Goal: Task Accomplishment & Management: Use online tool/utility

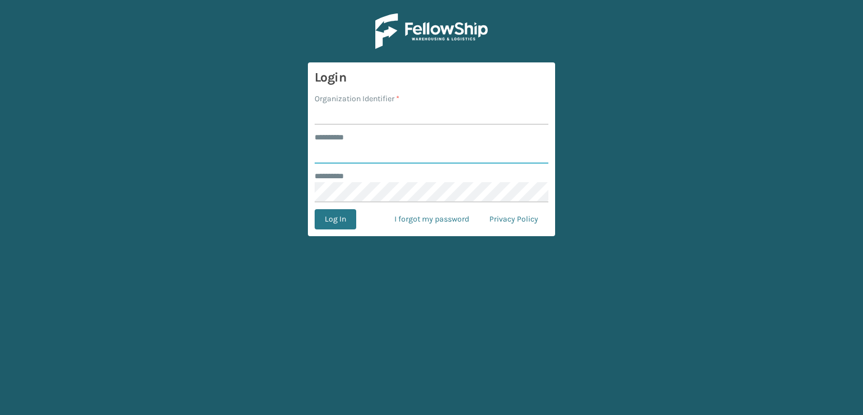
type input "***"
click at [475, 111] on input "Organization Identifier *" at bounding box center [432, 115] width 234 height 20
type input "sleepgeekz warehouse"
click at [331, 216] on button "Log In" at bounding box center [336, 219] width 42 height 20
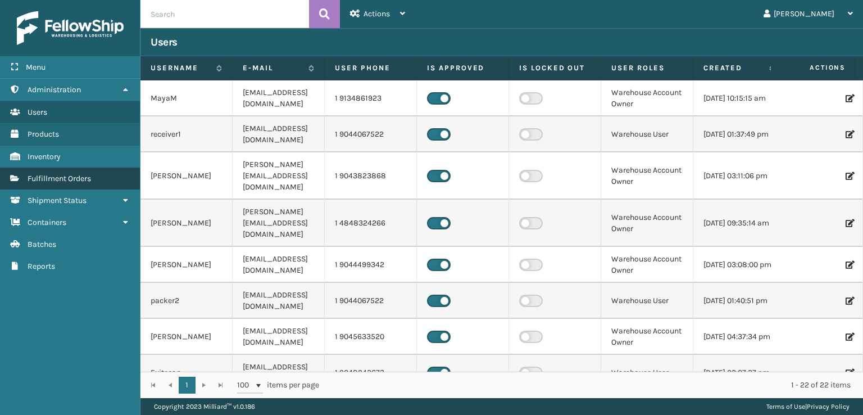
click at [121, 171] on link "Fulfillment Orders" at bounding box center [70, 178] width 140 height 22
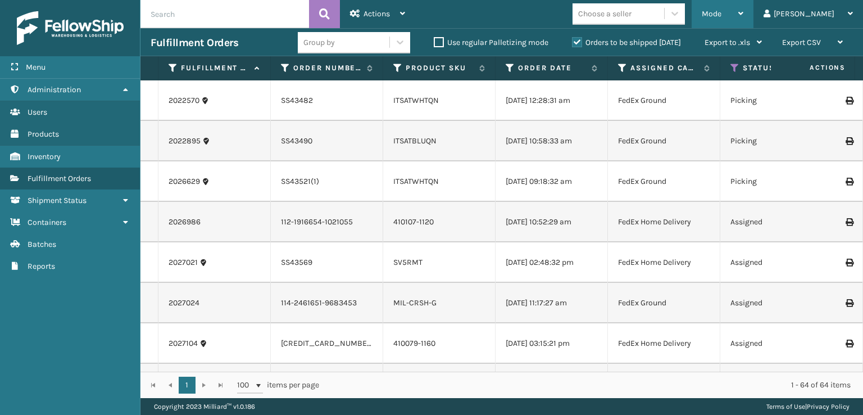
click at [744, 8] on div "Mode" at bounding box center [723, 14] width 42 height 28
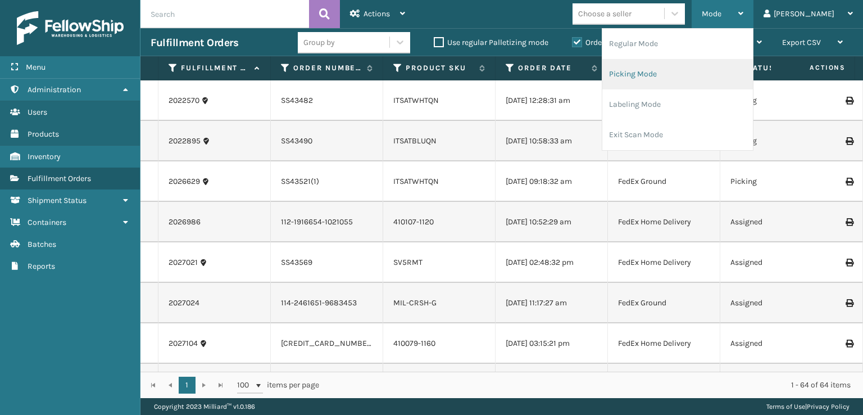
click at [689, 69] on li "Picking Mode" at bounding box center [678, 74] width 151 height 30
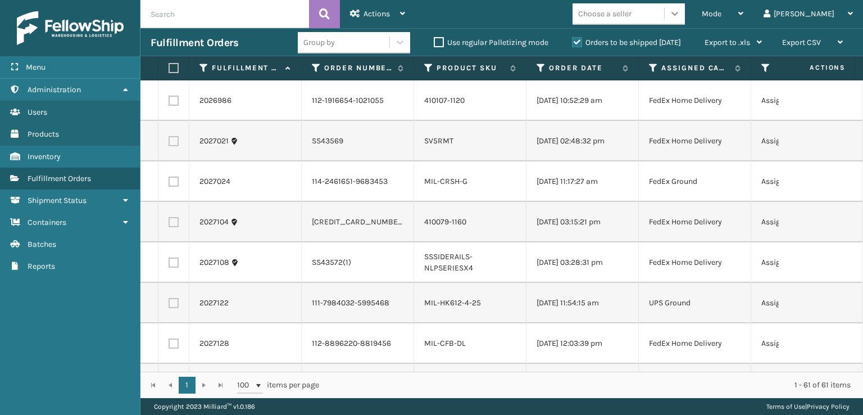
click at [681, 11] on icon at bounding box center [674, 13] width 11 height 11
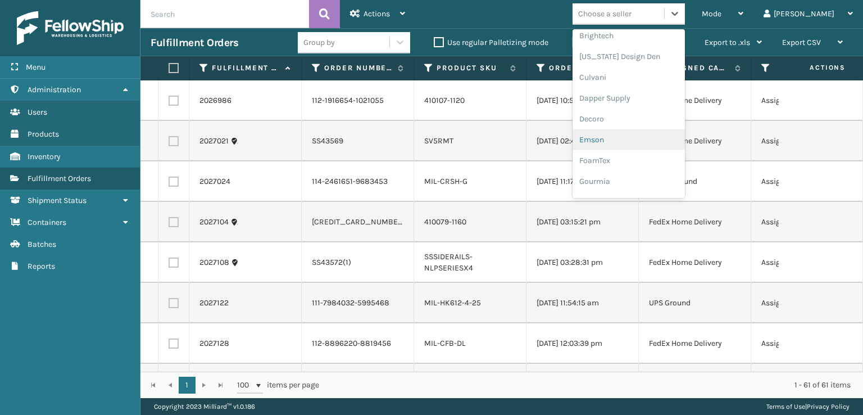
scroll to position [169, 0]
click at [657, 143] on div "FoamTex" at bounding box center [629, 143] width 112 height 21
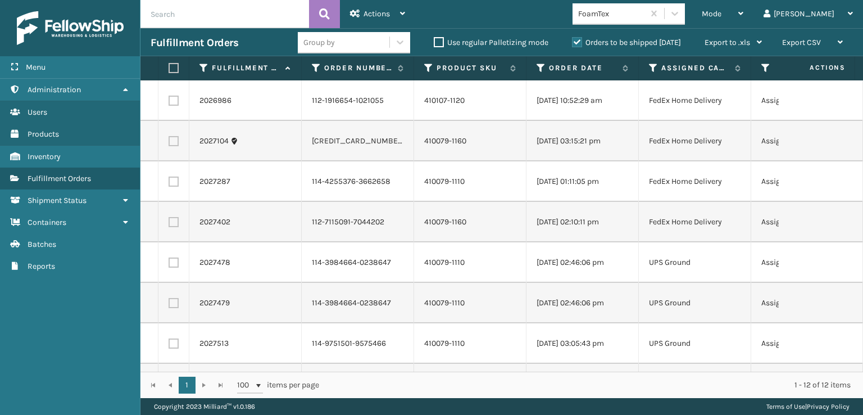
click at [171, 103] on label at bounding box center [174, 101] width 10 height 10
click at [169, 103] on input "checkbox" at bounding box center [169, 99] width 1 height 7
checkbox input "true"
click at [177, 141] on label at bounding box center [174, 141] width 10 height 10
click at [169, 141] on input "checkbox" at bounding box center [169, 139] width 1 height 7
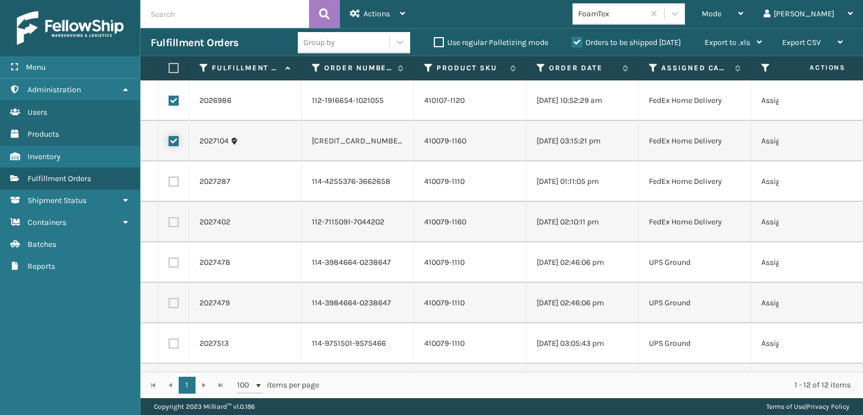
checkbox input "true"
click at [173, 176] on label at bounding box center [174, 181] width 10 height 10
click at [169, 176] on input "checkbox" at bounding box center [169, 179] width 1 height 7
checkbox input "true"
click at [175, 224] on label at bounding box center [174, 222] width 10 height 10
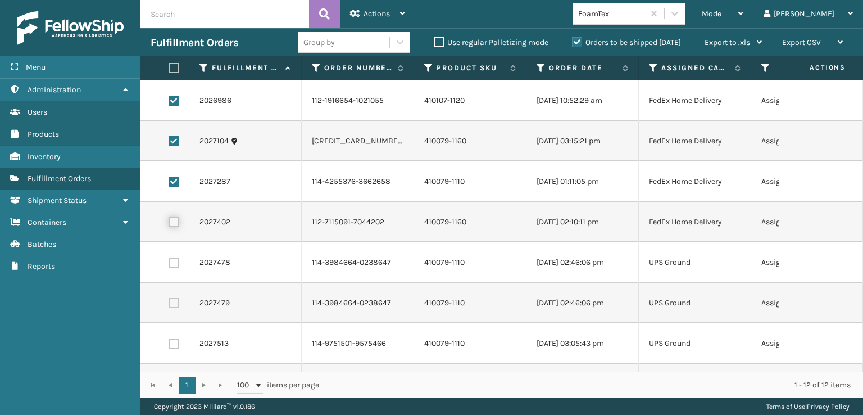
click at [169, 224] on input "checkbox" at bounding box center [169, 220] width 1 height 7
checkbox input "true"
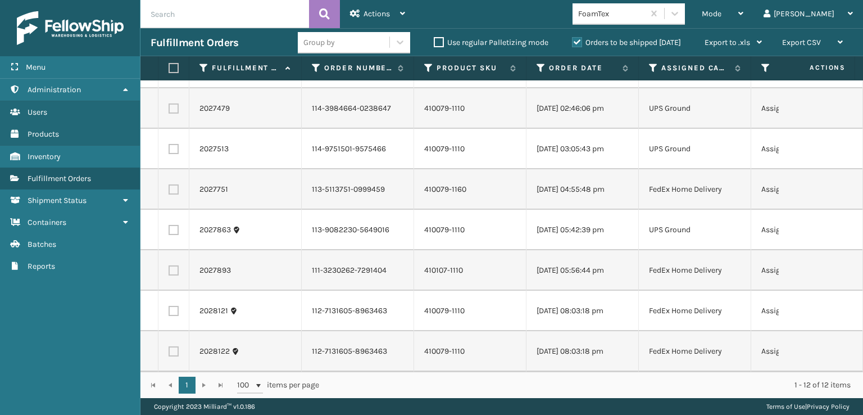
scroll to position [202, 0]
click at [175, 184] on label at bounding box center [174, 189] width 10 height 10
click at [169, 184] on input "checkbox" at bounding box center [169, 187] width 1 height 7
checkbox input "true"
click at [173, 265] on label at bounding box center [174, 270] width 10 height 10
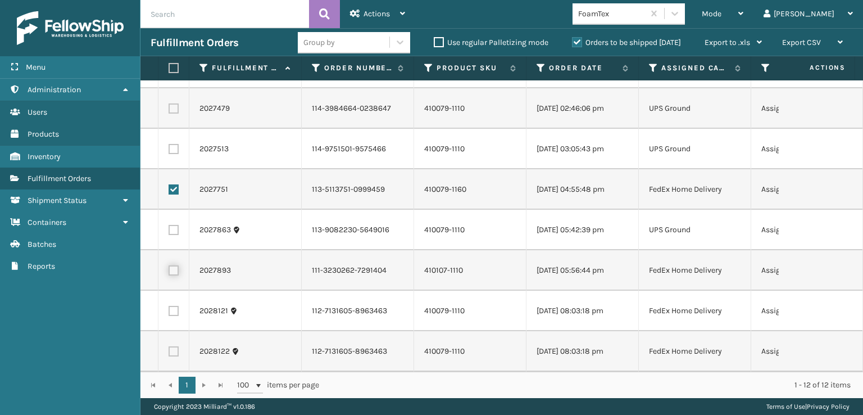
click at [169, 265] on input "checkbox" at bounding box center [169, 268] width 1 height 7
checkbox input "true"
click at [171, 306] on label at bounding box center [174, 311] width 10 height 10
click at [169, 306] on input "checkbox" at bounding box center [169, 309] width 1 height 7
checkbox input "true"
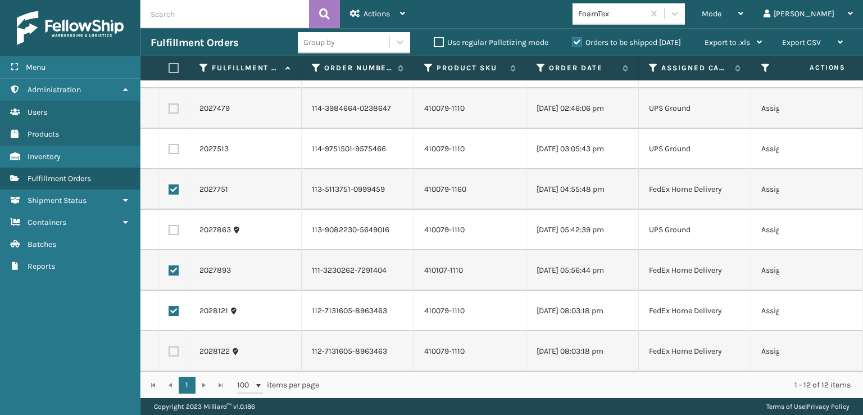
click at [173, 346] on label at bounding box center [174, 351] width 10 height 10
click at [169, 346] on input "checkbox" at bounding box center [169, 349] width 1 height 7
checkbox input "true"
click at [386, 15] on span "Actions" at bounding box center [377, 14] width 26 height 10
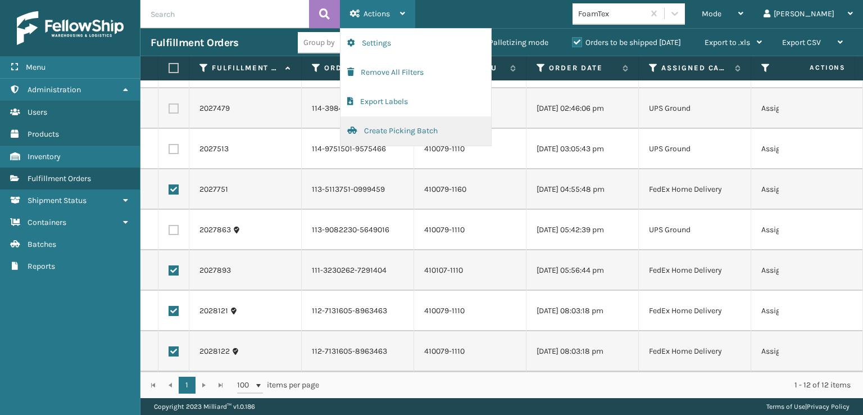
click at [391, 135] on button "Create Picking Batch" at bounding box center [416, 130] width 151 height 29
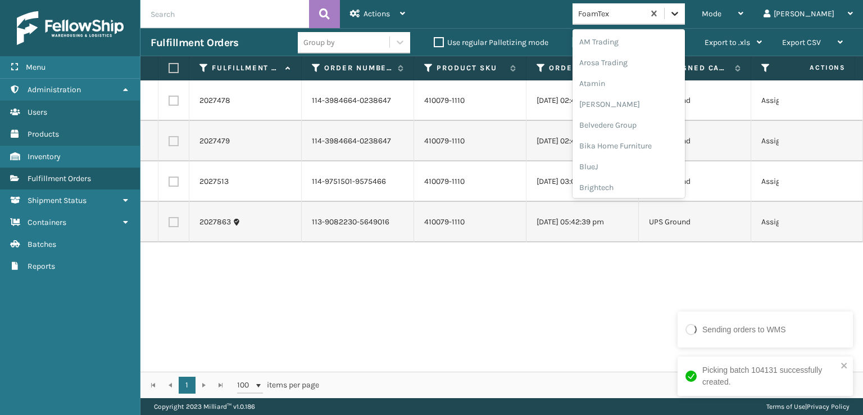
click at [685, 22] on div at bounding box center [675, 13] width 20 height 20
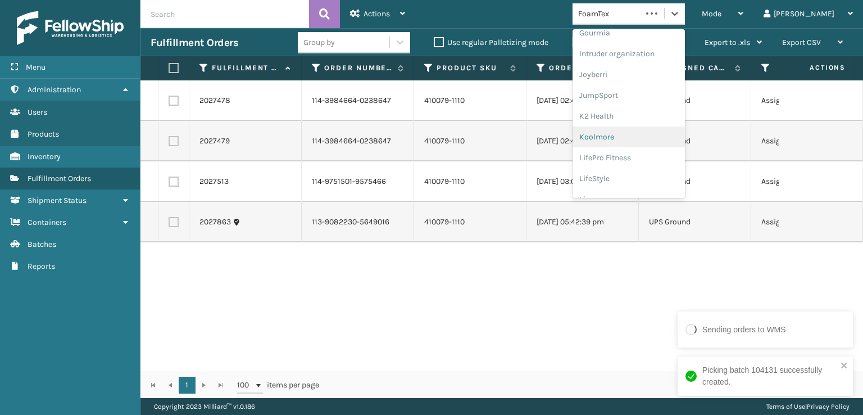
scroll to position [355, 0]
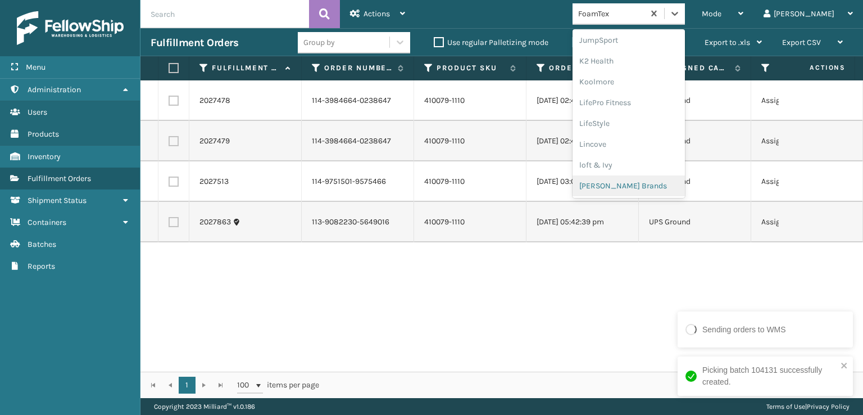
click at [668, 184] on div "[PERSON_NAME] Brands" at bounding box center [629, 185] width 112 height 21
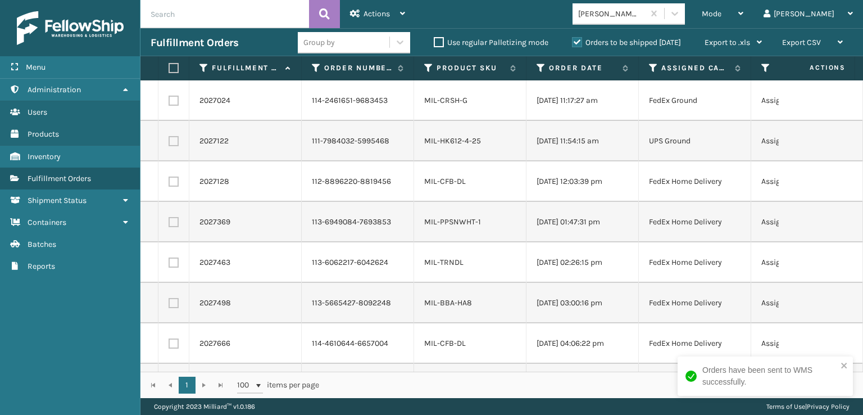
click at [173, 99] on label at bounding box center [174, 101] width 10 height 10
click at [169, 99] on input "checkbox" at bounding box center [169, 99] width 1 height 7
checkbox input "true"
click at [178, 182] on label at bounding box center [174, 181] width 10 height 10
click at [169, 182] on input "checkbox" at bounding box center [169, 179] width 1 height 7
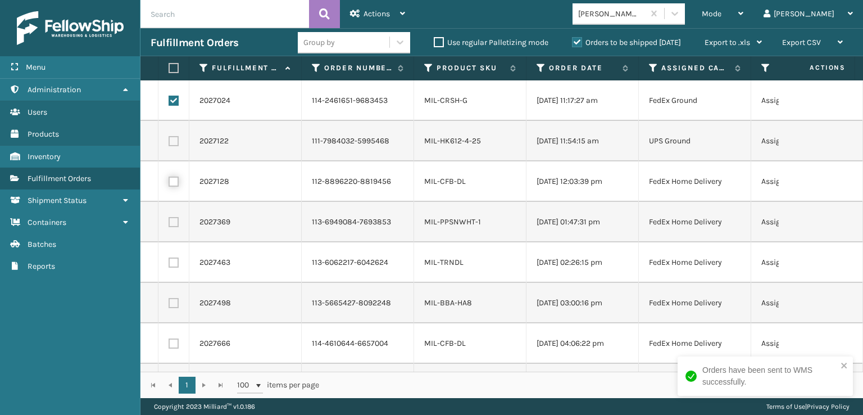
checkbox input "true"
click at [175, 217] on label at bounding box center [174, 222] width 10 height 10
click at [169, 217] on input "checkbox" at bounding box center [169, 220] width 1 height 7
checkbox input "true"
click at [180, 252] on td at bounding box center [174, 262] width 31 height 40
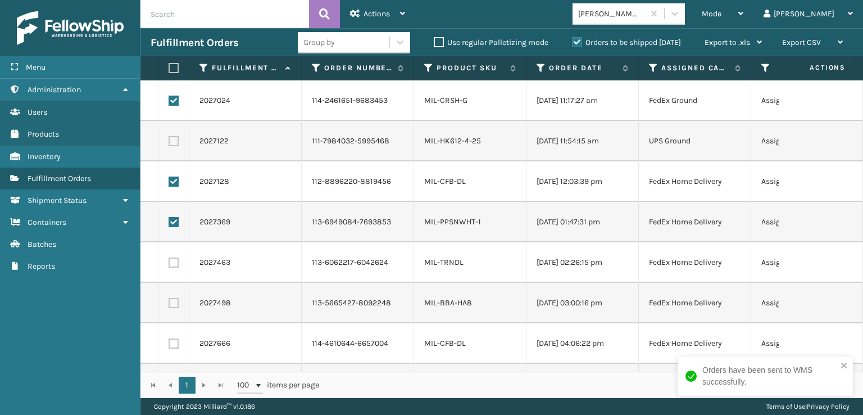
click at [175, 262] on label at bounding box center [174, 262] width 10 height 10
click at [169, 262] on input "checkbox" at bounding box center [169, 260] width 1 height 7
checkbox input "true"
click at [173, 74] on th at bounding box center [174, 68] width 31 height 24
click at [173, 67] on label at bounding box center [172, 68] width 7 height 10
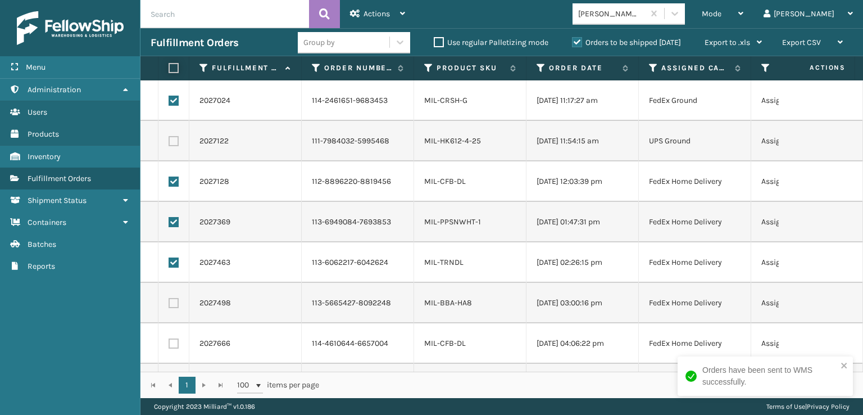
click at [169, 67] on input "checkbox" at bounding box center [169, 68] width 1 height 7
checkbox input "true"
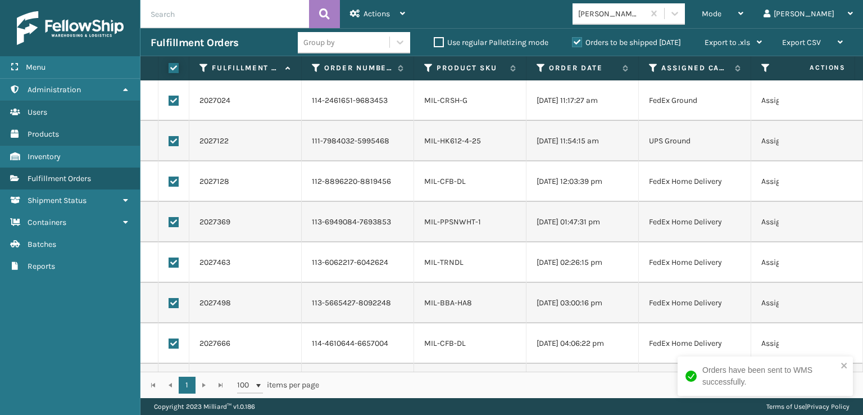
checkbox input "true"
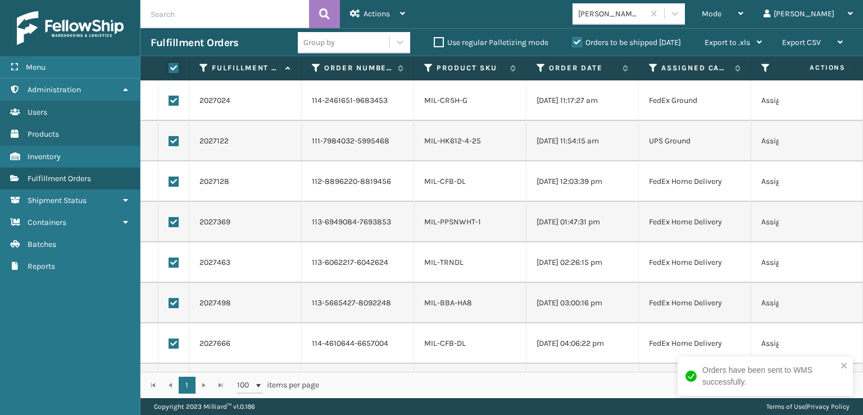
checkbox input "true"
click at [175, 140] on label at bounding box center [174, 141] width 10 height 10
click at [169, 140] on input "checkbox" at bounding box center [169, 139] width 1 height 7
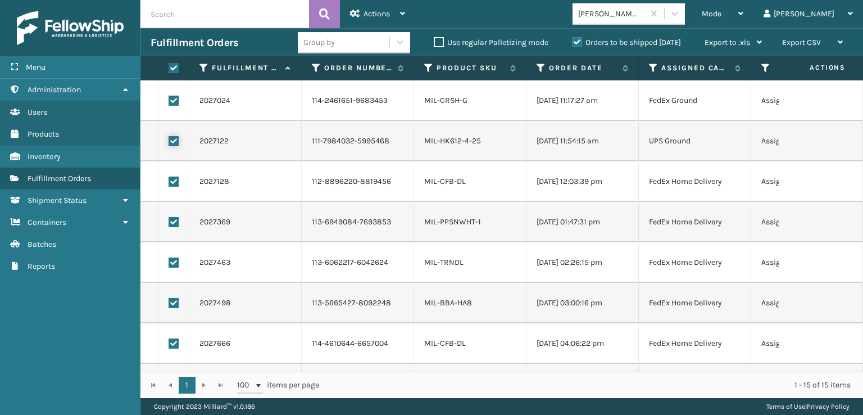
checkbox input "false"
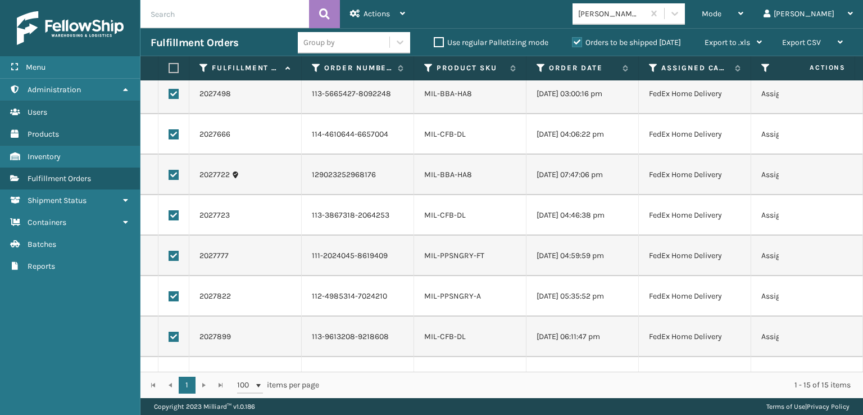
scroll to position [324, 0]
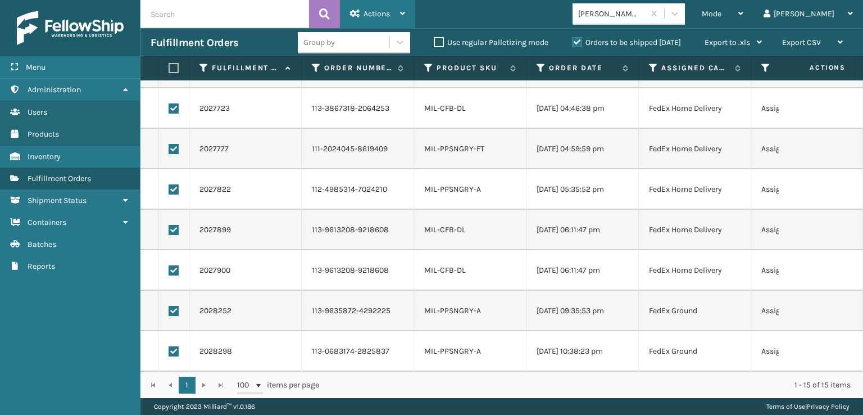
click at [373, 3] on div "Actions" at bounding box center [377, 14] width 55 height 28
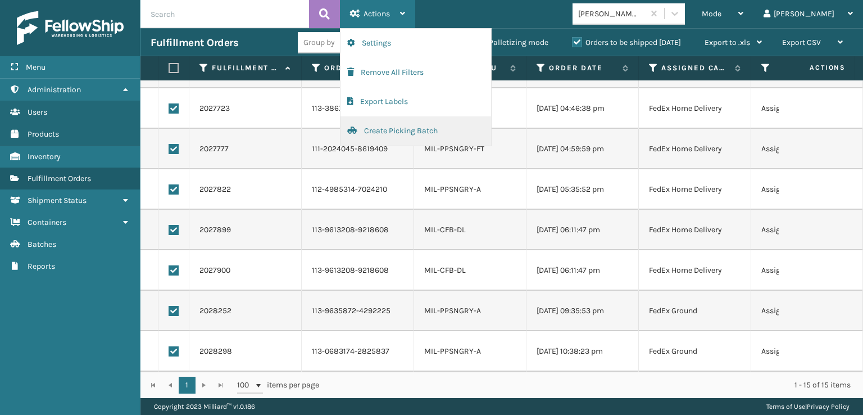
click at [412, 131] on button "Create Picking Batch" at bounding box center [416, 130] width 151 height 29
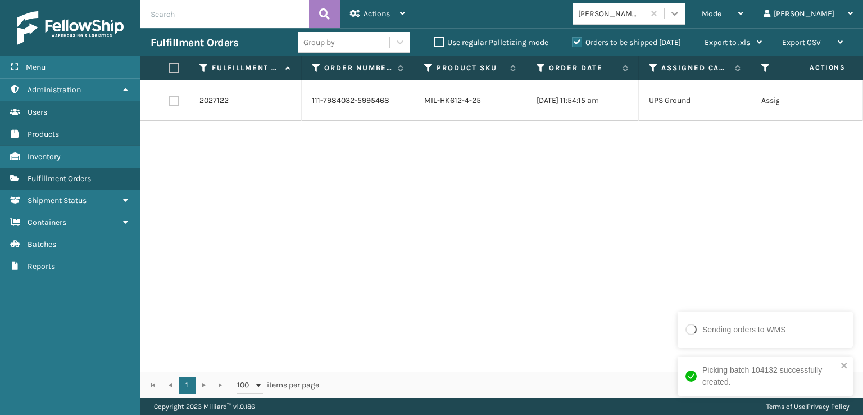
click at [685, 20] on div at bounding box center [675, 13] width 20 height 20
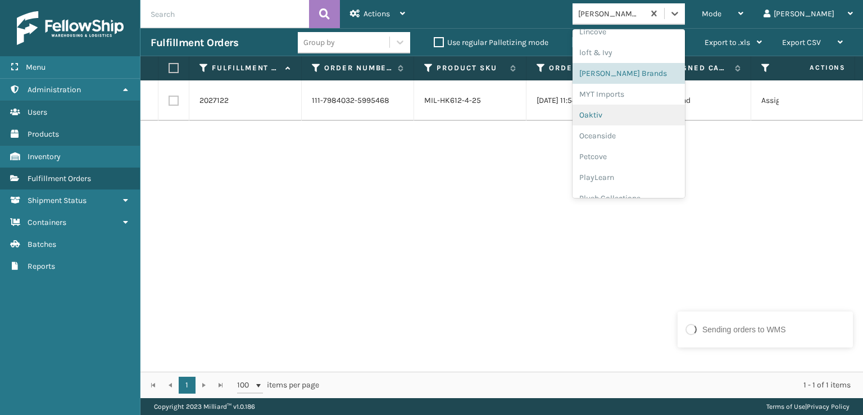
scroll to position [543, 0]
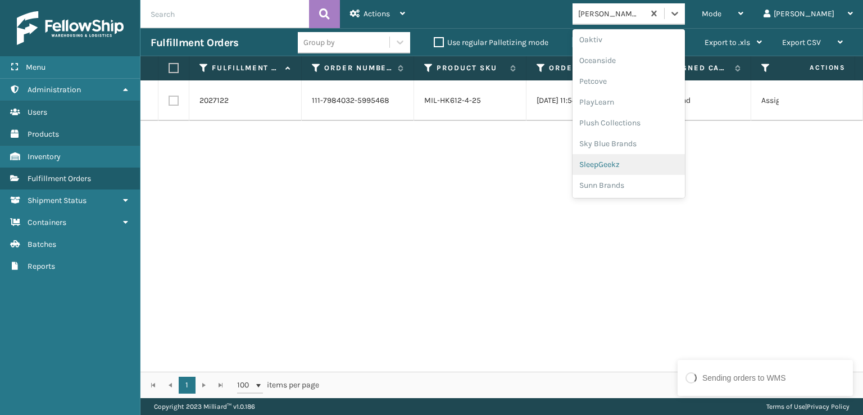
click at [672, 168] on div "SleepGeekz" at bounding box center [629, 164] width 112 height 21
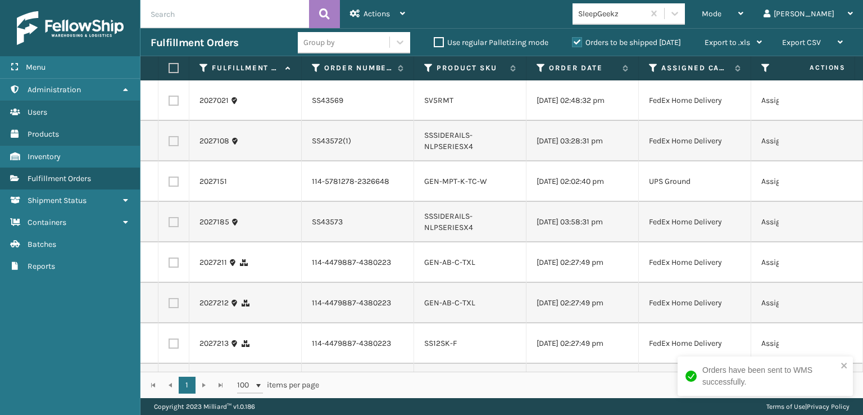
click at [171, 268] on label at bounding box center [174, 262] width 10 height 10
click at [169, 265] on input "checkbox" at bounding box center [169, 260] width 1 height 7
checkbox input "true"
click at [174, 308] on label at bounding box center [174, 303] width 10 height 10
click at [169, 305] on input "checkbox" at bounding box center [169, 301] width 1 height 7
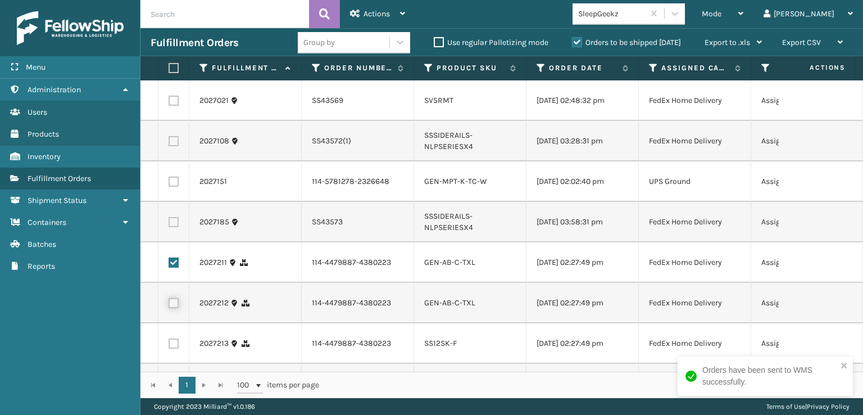
checkbox input "true"
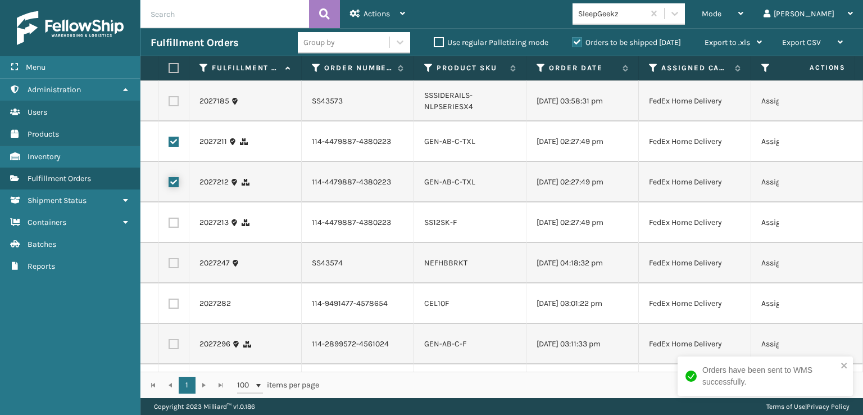
scroll to position [169, 0]
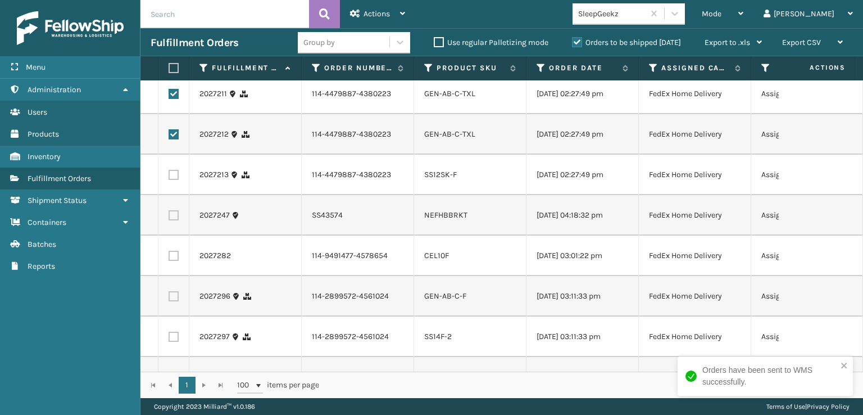
click at [178, 180] on label at bounding box center [174, 175] width 10 height 10
click at [169, 177] on input "checkbox" at bounding box center [169, 173] width 1 height 7
checkbox input "true"
click at [174, 261] on label at bounding box center [174, 256] width 10 height 10
click at [169, 258] on input "checkbox" at bounding box center [169, 254] width 1 height 7
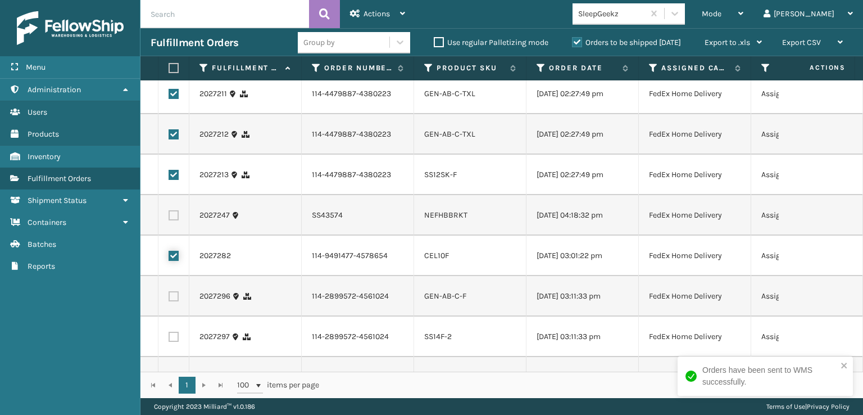
checkbox input "true"
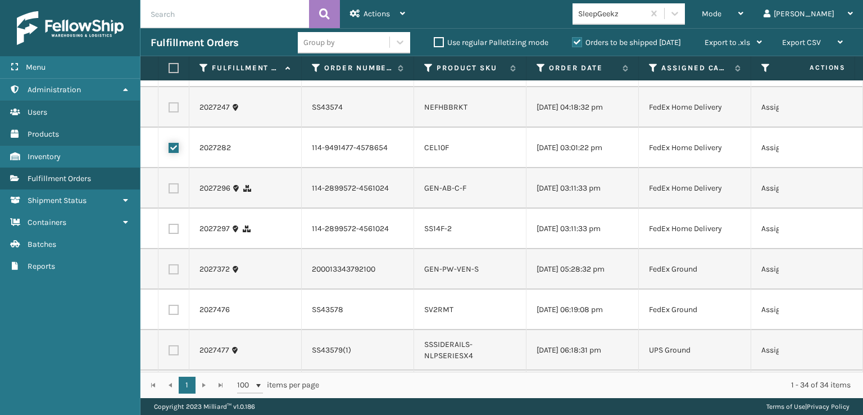
scroll to position [281, 0]
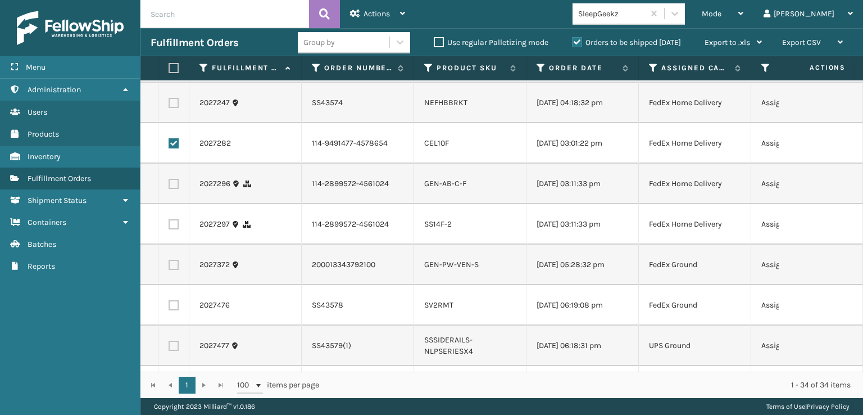
click at [170, 204] on td at bounding box center [174, 184] width 31 height 40
click at [175, 189] on label at bounding box center [174, 184] width 10 height 10
click at [169, 186] on input "checkbox" at bounding box center [169, 182] width 1 height 7
checkbox input "true"
click at [176, 229] on label at bounding box center [174, 224] width 10 height 10
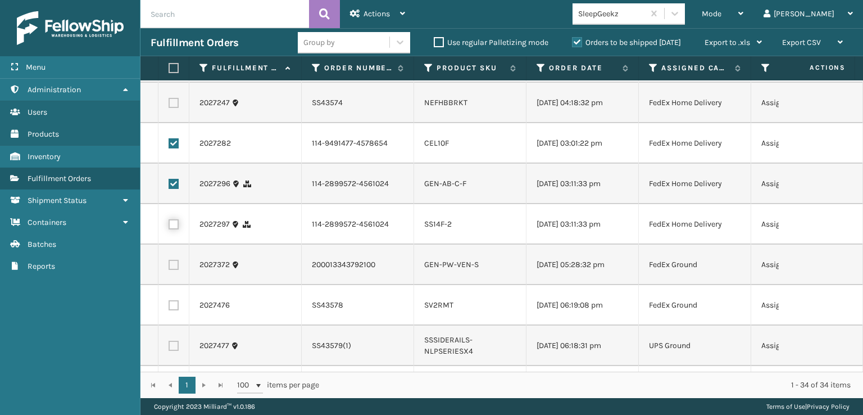
click at [169, 227] on input "checkbox" at bounding box center [169, 222] width 1 height 7
checkbox input "true"
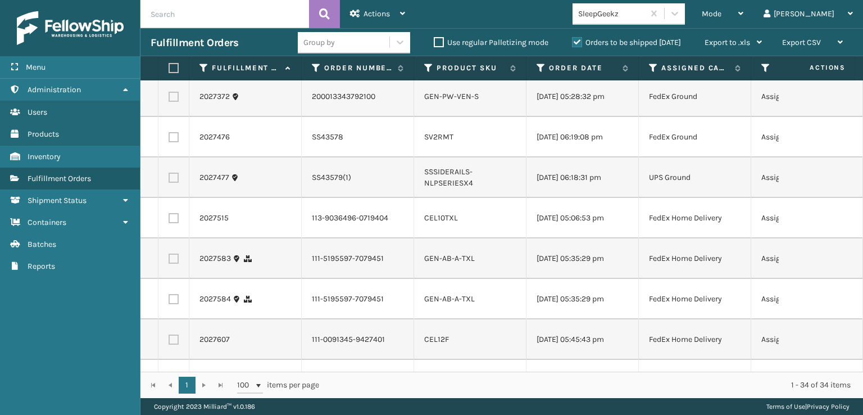
scroll to position [450, 0]
click at [170, 223] on label at bounding box center [174, 217] width 10 height 10
click at [169, 220] on input "checkbox" at bounding box center [169, 215] width 1 height 7
checkbox input "true"
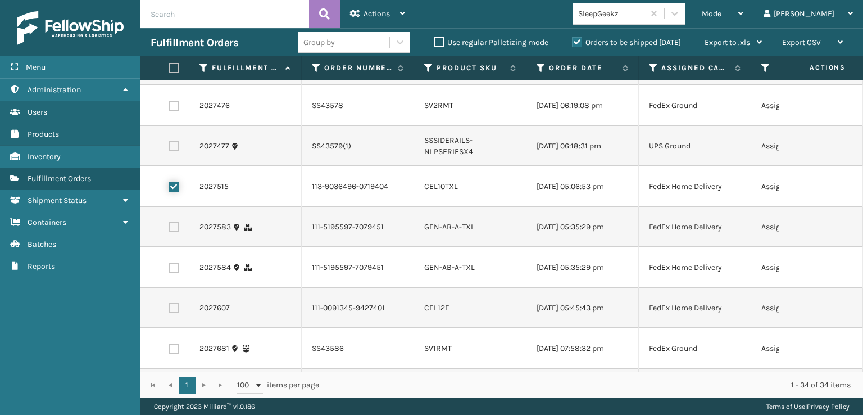
scroll to position [562, 0]
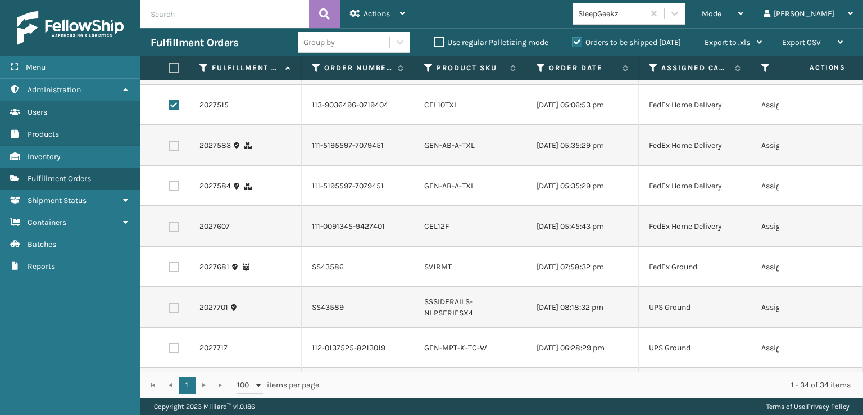
click at [176, 166] on td at bounding box center [174, 145] width 31 height 40
click at [175, 151] on label at bounding box center [174, 146] width 10 height 10
click at [169, 148] on input "checkbox" at bounding box center [169, 144] width 1 height 7
checkbox input "true"
click at [176, 191] on label at bounding box center [174, 186] width 10 height 10
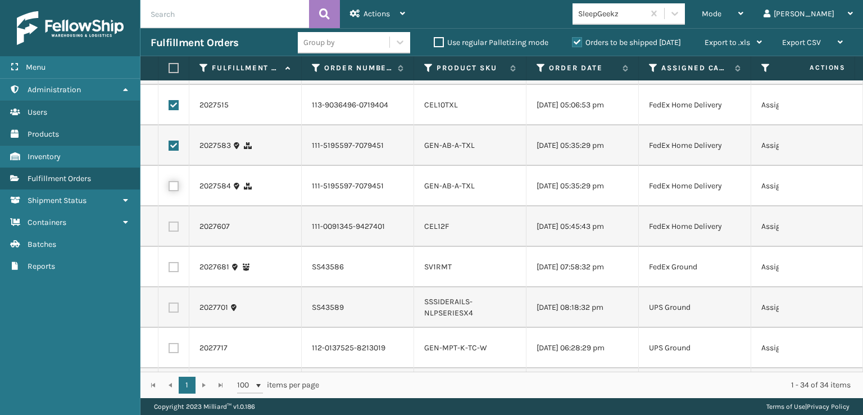
click at [169, 188] on input "checkbox" at bounding box center [169, 184] width 1 height 7
checkbox input "true"
click at [176, 232] on label at bounding box center [174, 226] width 10 height 10
click at [169, 229] on input "checkbox" at bounding box center [169, 224] width 1 height 7
checkbox input "true"
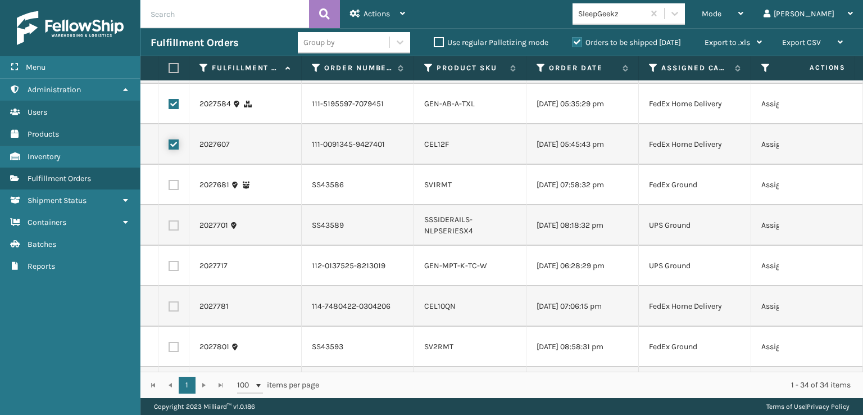
scroll to position [731, 0]
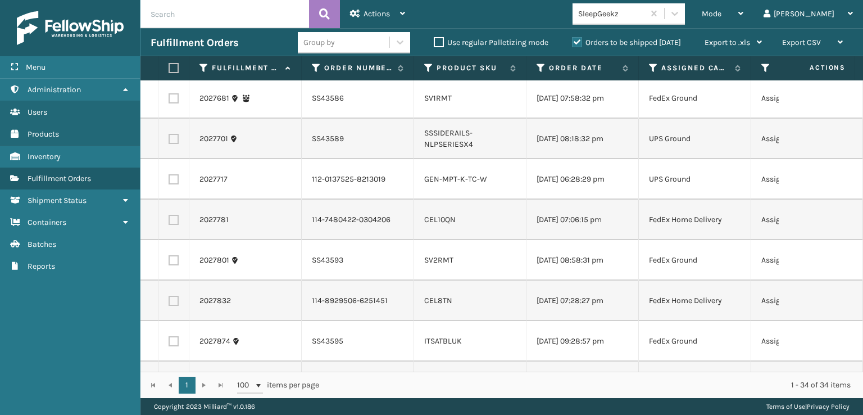
click at [175, 225] on label at bounding box center [174, 220] width 10 height 10
click at [169, 222] on input "checkbox" at bounding box center [169, 218] width 1 height 7
checkbox input "true"
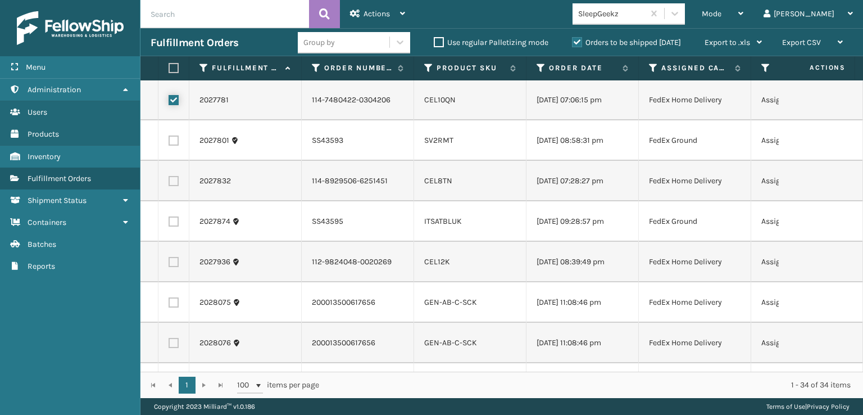
scroll to position [899, 0]
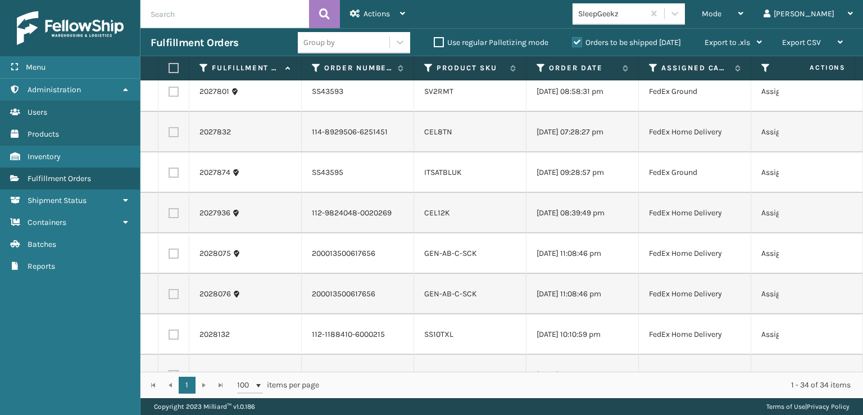
click at [177, 137] on label at bounding box center [174, 132] width 10 height 10
click at [169, 134] on input "checkbox" at bounding box center [169, 130] width 1 height 7
checkbox input "true"
click at [170, 218] on label at bounding box center [174, 213] width 10 height 10
click at [169, 215] on input "checkbox" at bounding box center [169, 211] width 1 height 7
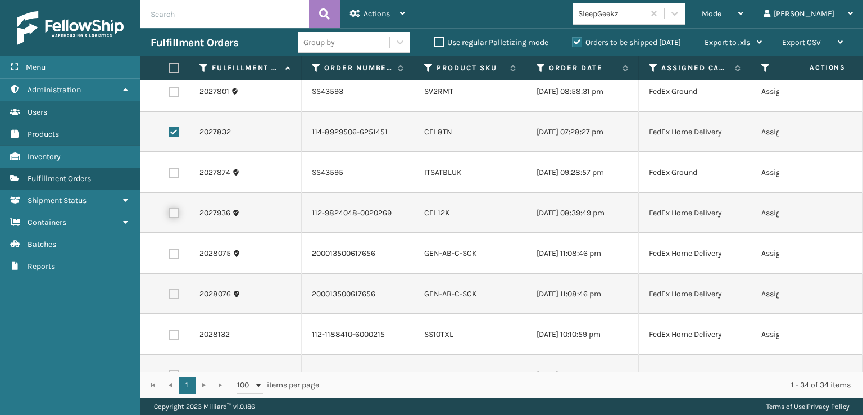
checkbox input "true"
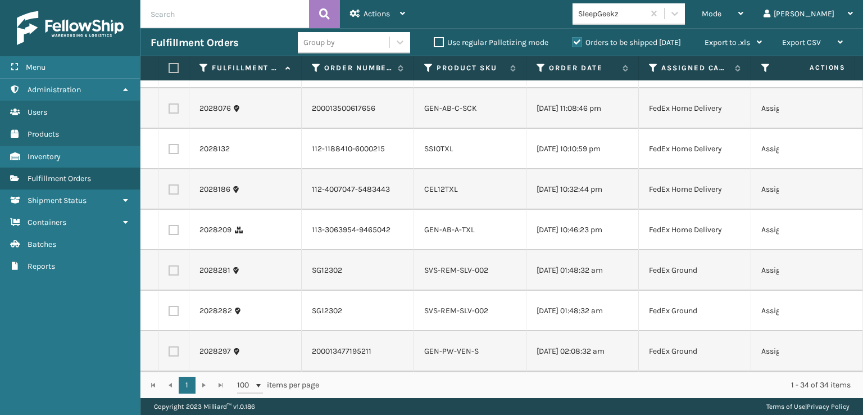
scroll to position [1124, 0]
click at [171, 73] on label at bounding box center [174, 68] width 10 height 10
click at [169, 70] on input "checkbox" at bounding box center [169, 66] width 1 height 7
checkbox input "true"
click at [174, 114] on label at bounding box center [174, 108] width 10 height 10
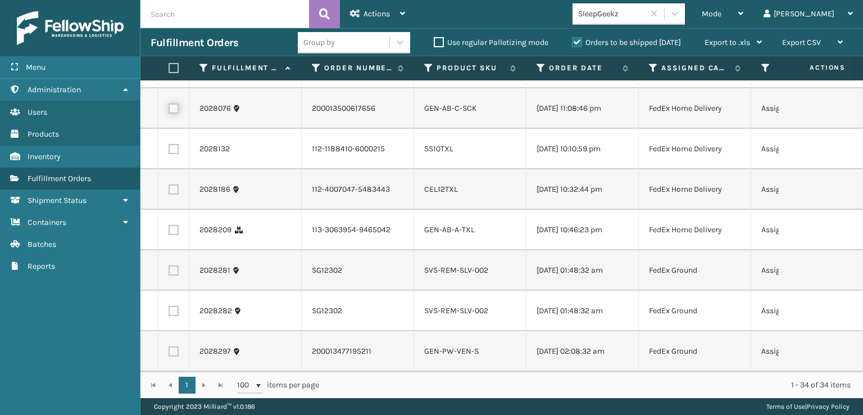
click at [169, 111] on input "checkbox" at bounding box center [169, 106] width 1 height 7
checkbox input "true"
click at [175, 154] on label at bounding box center [174, 149] width 10 height 10
click at [169, 151] on input "checkbox" at bounding box center [169, 147] width 1 height 7
checkbox input "true"
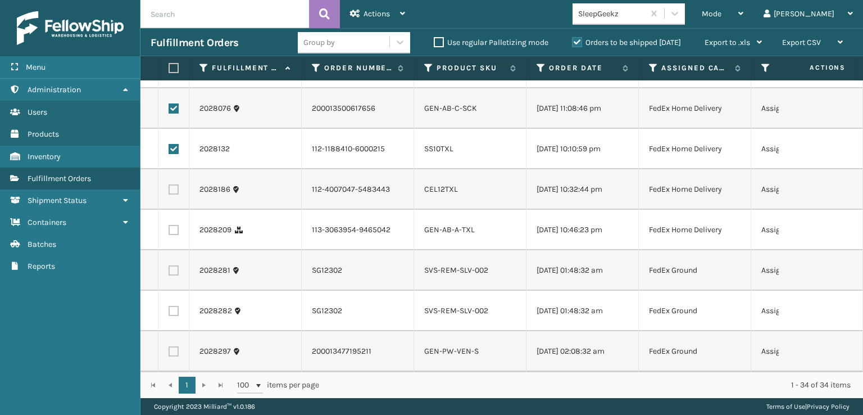
click at [173, 194] on label at bounding box center [174, 189] width 10 height 10
click at [169, 192] on input "checkbox" at bounding box center [169, 187] width 1 height 7
checkbox input "true"
click at [174, 235] on label at bounding box center [174, 230] width 10 height 10
click at [169, 232] on input "checkbox" at bounding box center [169, 228] width 1 height 7
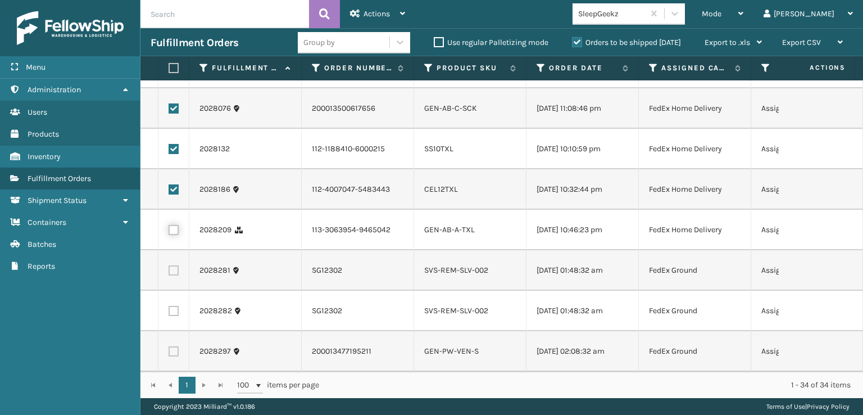
checkbox input "true"
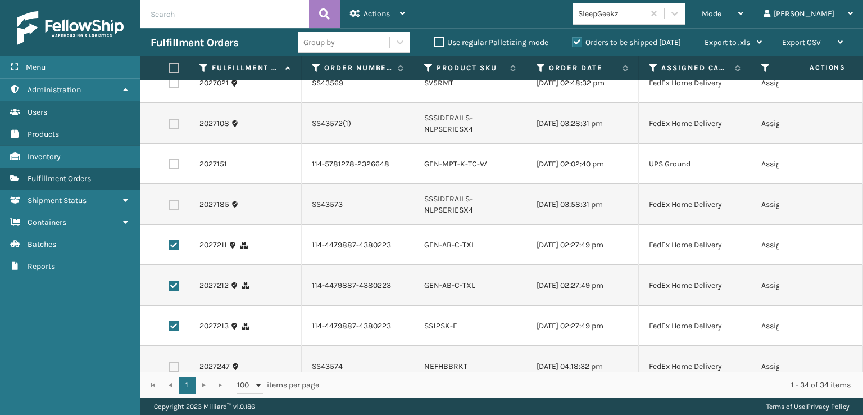
scroll to position [0, 0]
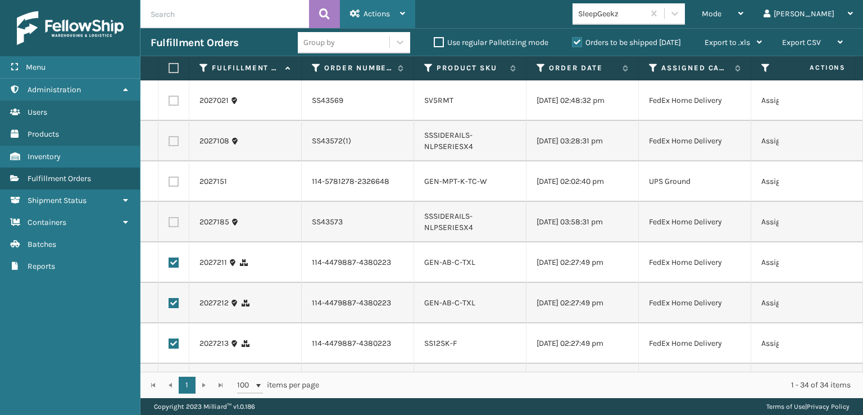
click at [387, 11] on span "Actions" at bounding box center [377, 14] width 26 height 10
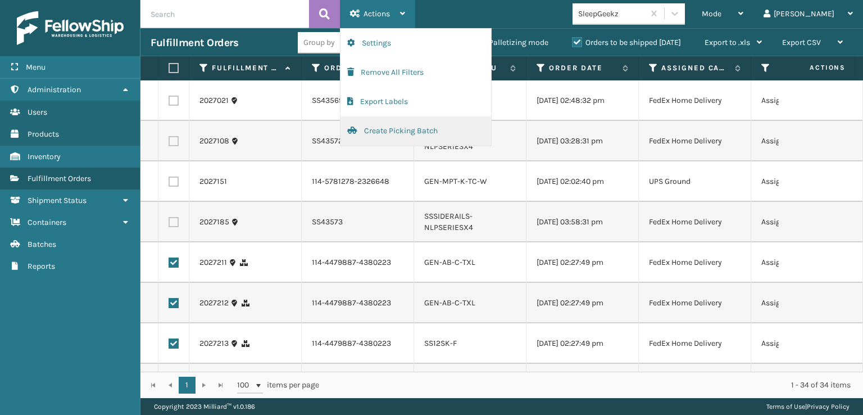
click at [409, 131] on button "Create Picking Batch" at bounding box center [416, 130] width 151 height 29
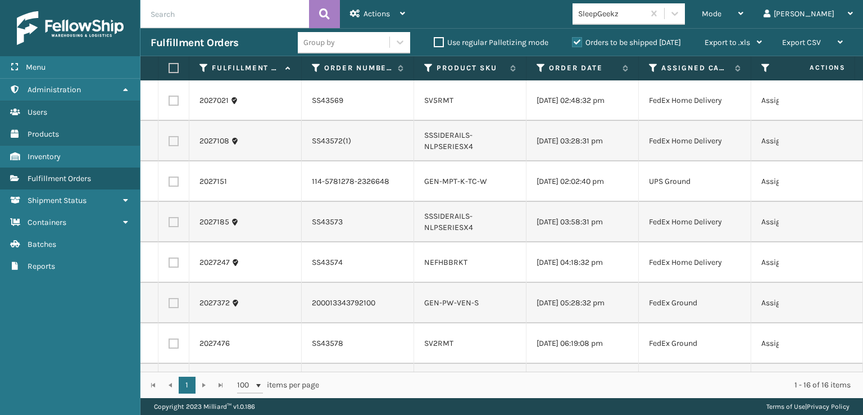
click at [174, 66] on label at bounding box center [172, 68] width 7 height 10
click at [169, 66] on input "checkbox" at bounding box center [169, 68] width 1 height 7
checkbox input "true"
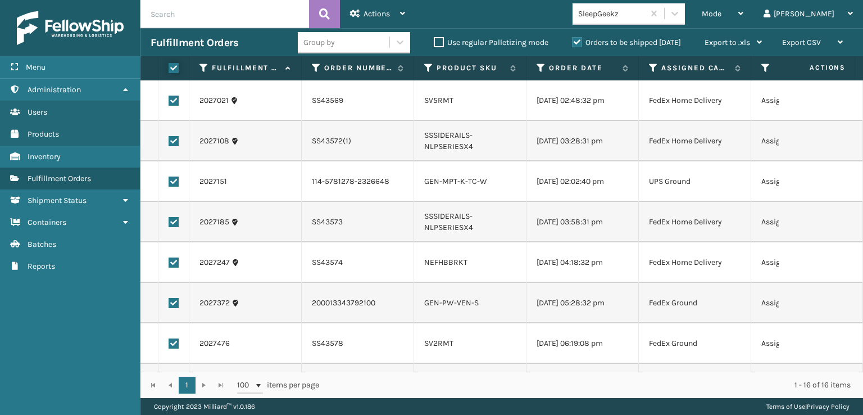
checkbox input "true"
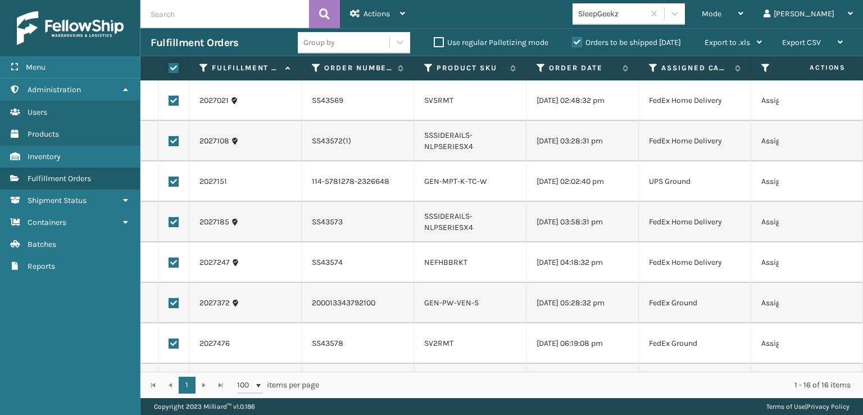
checkbox input "true"
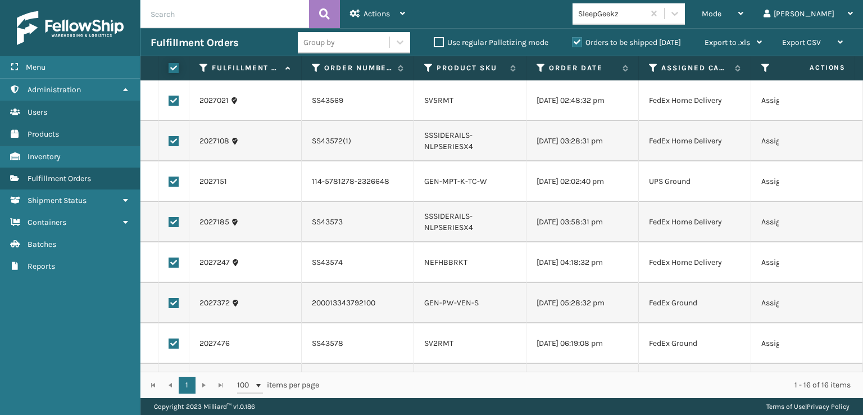
checkbox input "true"
click at [356, 12] on icon at bounding box center [355, 14] width 10 height 8
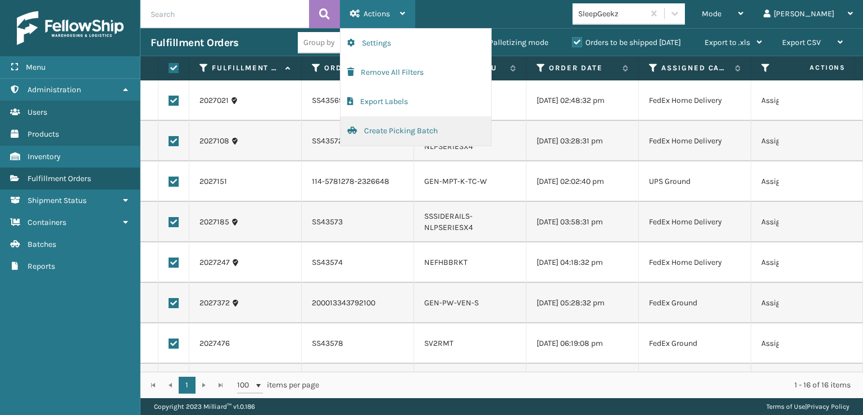
click at [404, 134] on button "Create Picking Batch" at bounding box center [416, 130] width 151 height 29
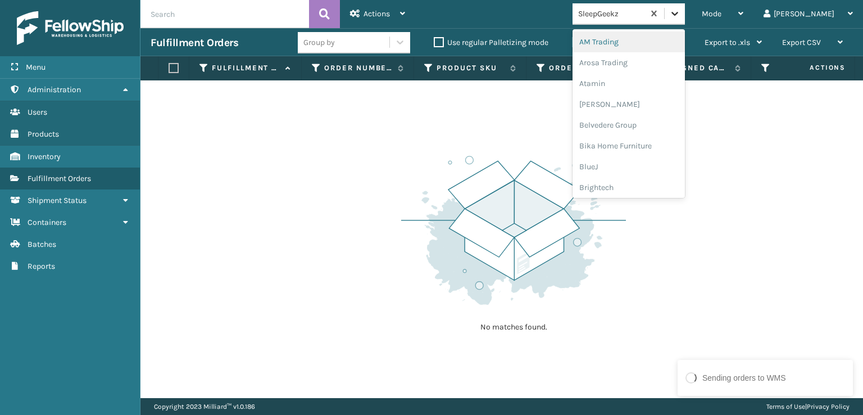
click at [681, 16] on icon at bounding box center [674, 13] width 11 height 11
